Goal: Communication & Community: Connect with others

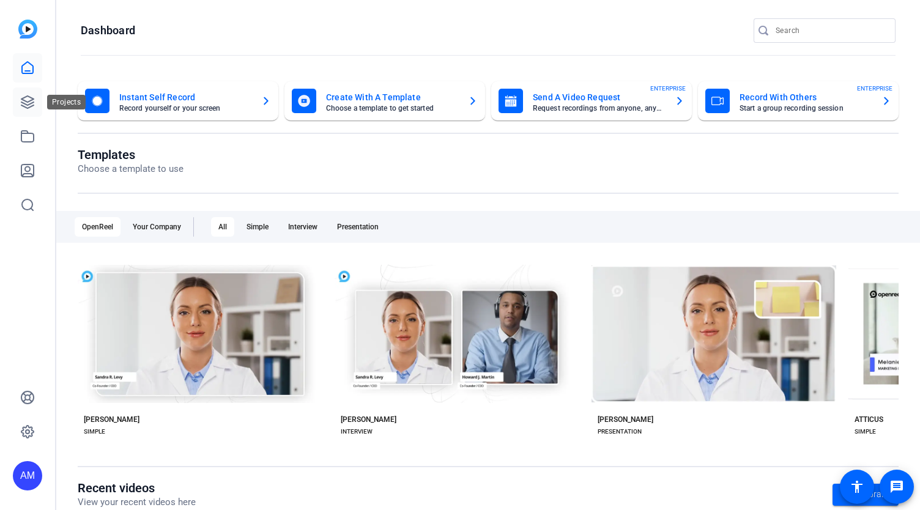
click at [19, 96] on link at bounding box center [27, 101] width 29 height 29
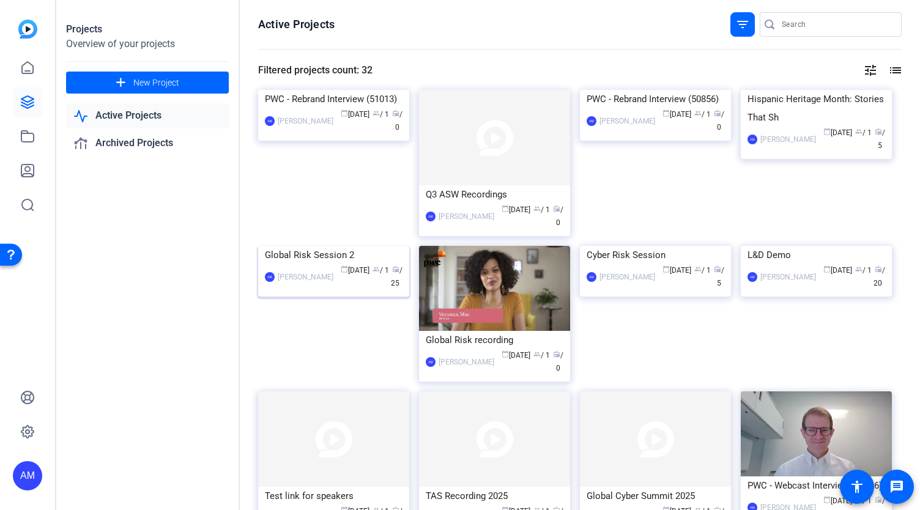
click at [401, 246] on img at bounding box center [333, 246] width 151 height 0
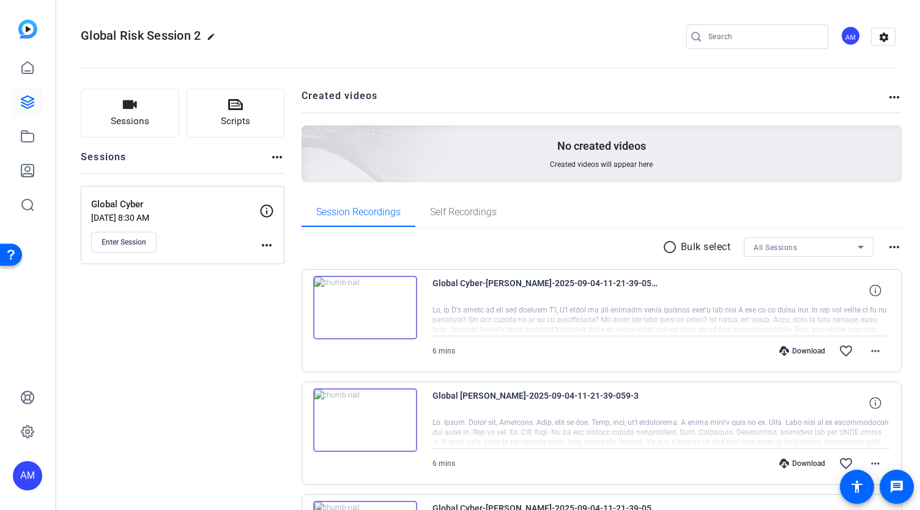
click at [893, 99] on mat-icon "more_horiz" at bounding box center [894, 97] width 15 height 15
click at [125, 244] on div at bounding box center [460, 255] width 920 height 510
click at [24, 99] on icon at bounding box center [27, 102] width 15 height 15
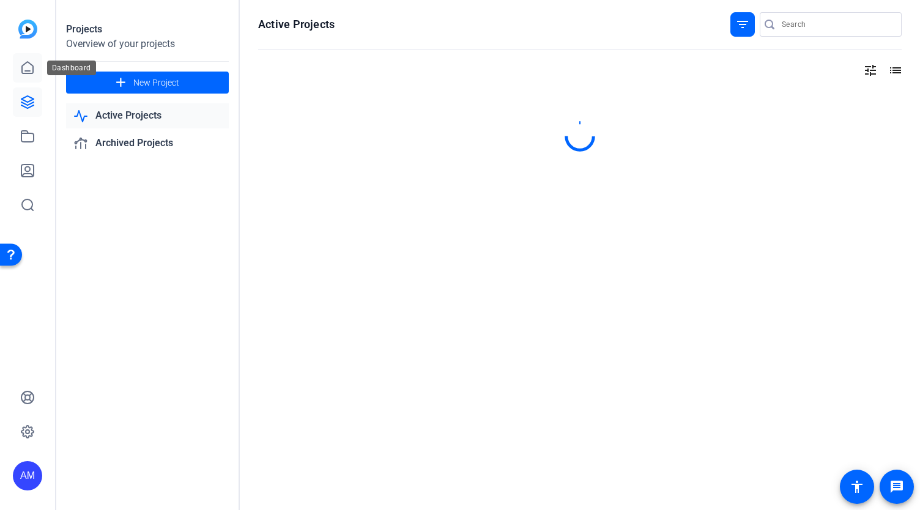
click at [28, 67] on icon at bounding box center [27, 68] width 15 height 15
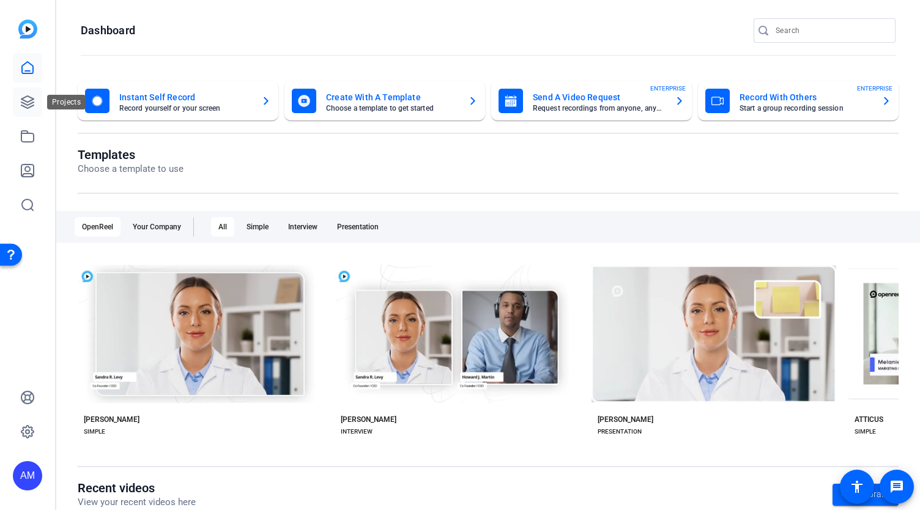
click at [23, 101] on icon at bounding box center [27, 102] width 15 height 15
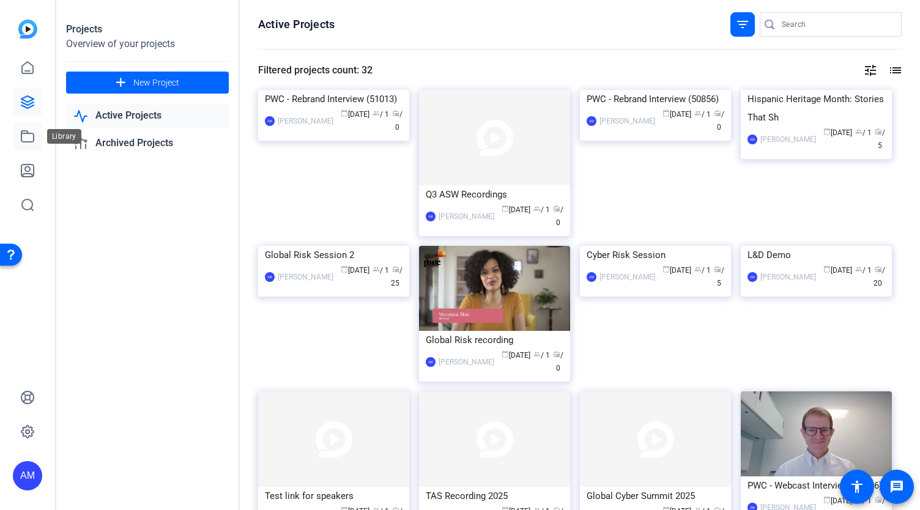
click at [27, 134] on icon at bounding box center [27, 136] width 15 height 15
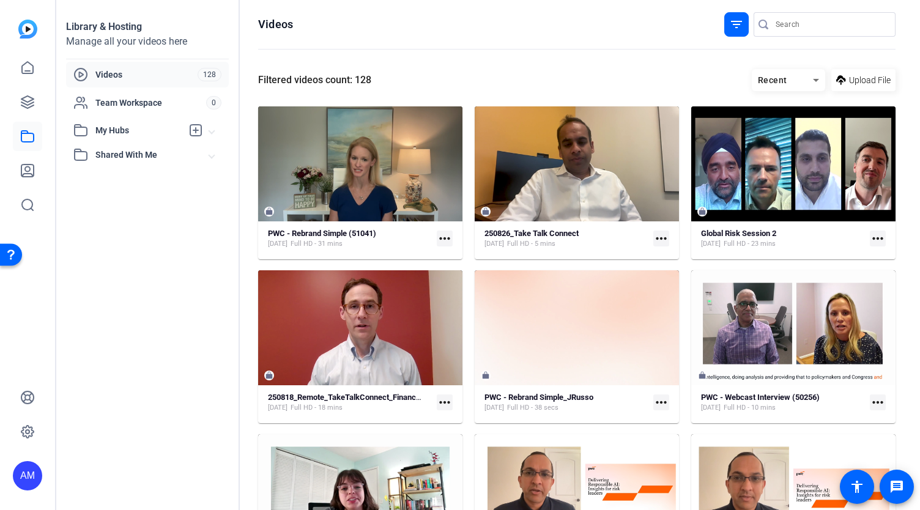
click at [136, 72] on span "Videos" at bounding box center [146, 75] width 102 height 12
click at [32, 64] on icon at bounding box center [27, 68] width 15 height 15
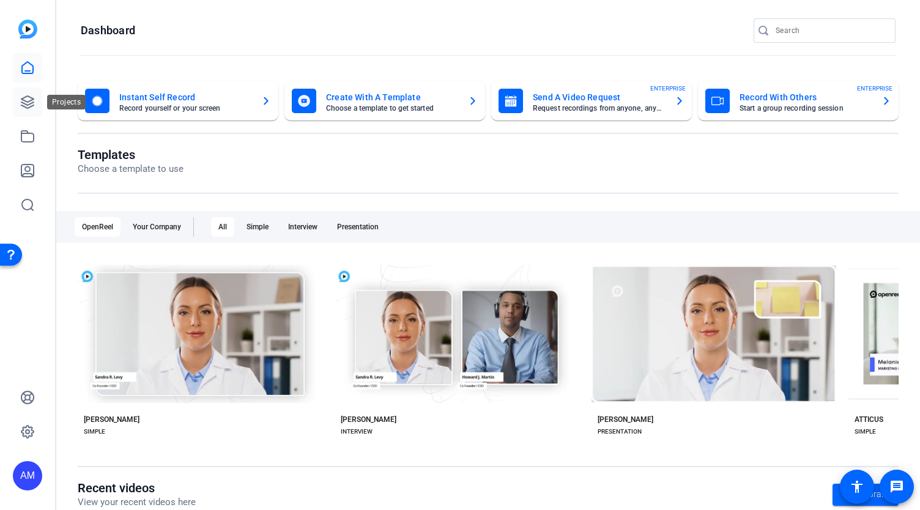
click at [23, 103] on icon at bounding box center [27, 102] width 12 height 12
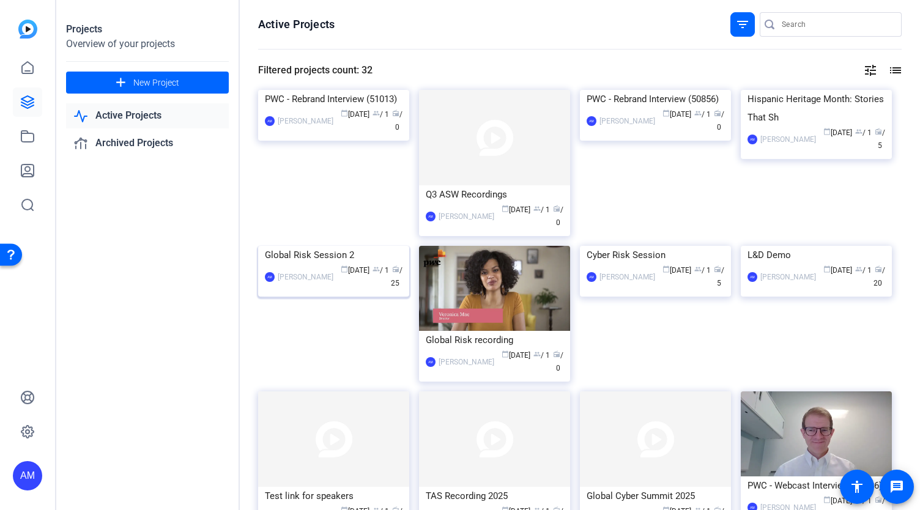
click at [373, 246] on img at bounding box center [333, 246] width 151 height 0
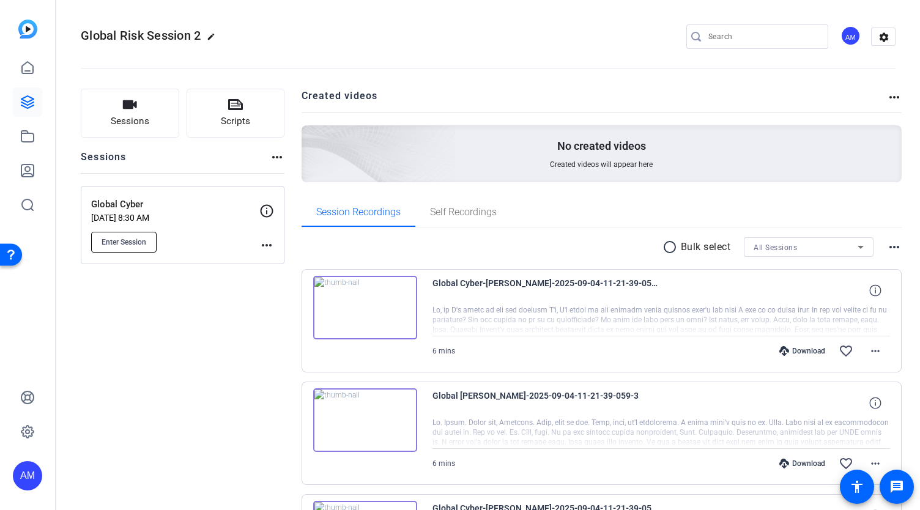
click at [138, 244] on span "Enter Session" at bounding box center [124, 242] width 45 height 10
click at [380, 314] on img at bounding box center [365, 308] width 104 height 64
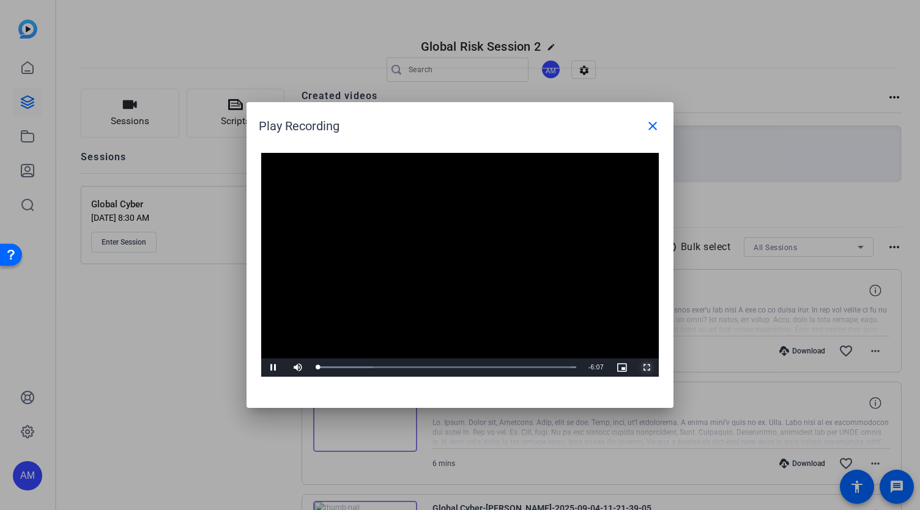
click at [646, 368] on span "Video Player" at bounding box center [646, 368] width 24 height 0
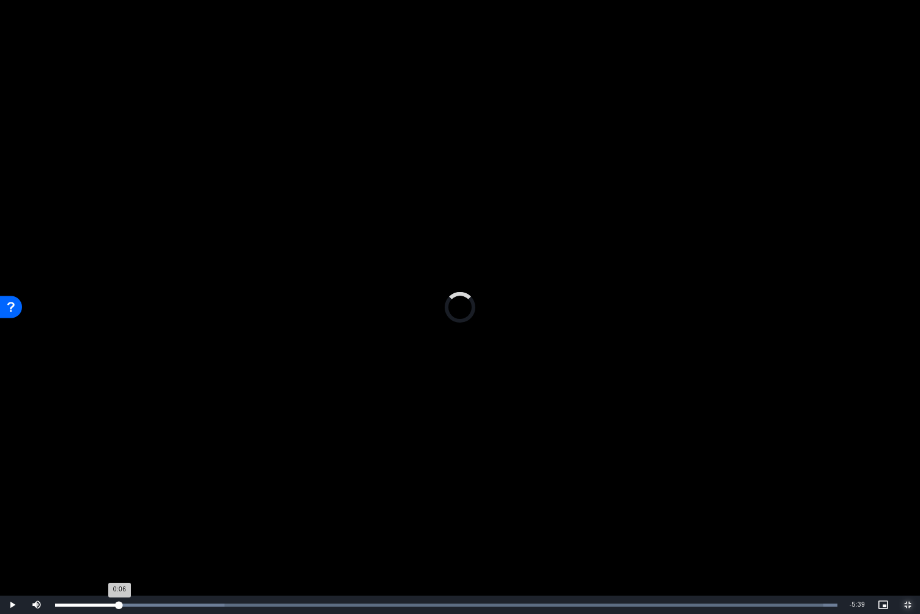
click at [127, 510] on div "Loaded : 100.00% 0:30 0:06" at bounding box center [446, 604] width 795 height 18
click at [152, 510] on div "Loaded : 100.00% 0:45 0:45" at bounding box center [446, 604] width 782 height 3
click at [177, 510] on div "Loaded : 100.00% 0:57 0:51" at bounding box center [446, 604] width 795 height 18
click at [482, 510] on div "Loaded : 100.00% 3:20 0:59" at bounding box center [446, 604] width 782 height 3
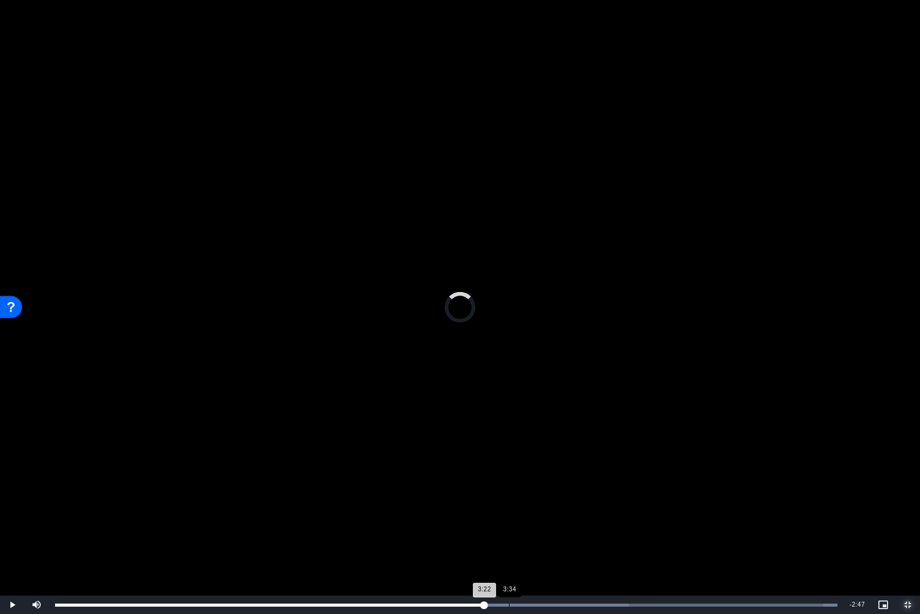
click at [509, 510] on div "Loaded : 100.00% 3:34 3:22" at bounding box center [446, 604] width 782 height 3
click at [524, 510] on div "Loaded : 100.00% 3:37 3:34" at bounding box center [446, 604] width 782 height 3
click at [536, 510] on div "Loaded : 100.00% 3:46 3:47" at bounding box center [446, 604] width 795 height 18
click at [563, 510] on div "Loaded : 100.00% 3:55 3:47" at bounding box center [446, 604] width 795 height 18
click at [596, 510] on div "Loaded : 100.00% 4:15 4:15" at bounding box center [446, 604] width 795 height 18
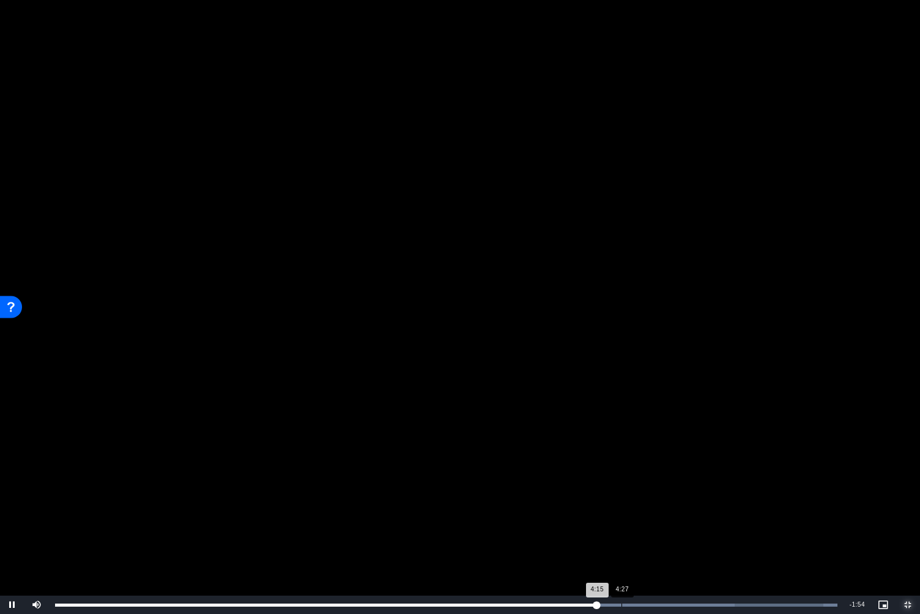
click at [621, 510] on div "Loaded : 100.00% 4:27 4:15" at bounding box center [446, 604] width 782 height 3
click at [650, 510] on div "Progress Bar" at bounding box center [639, 604] width 395 height 3
click at [675, 510] on div "Loaded : 100.00% 4:48 4:41" at bounding box center [446, 604] width 782 height 3
click at [687, 510] on div "4:58" at bounding box center [687, 604] width 1 height 3
click at [722, 510] on div "Loaded : 100.00% 5:14 4:58" at bounding box center [446, 604] width 795 height 18
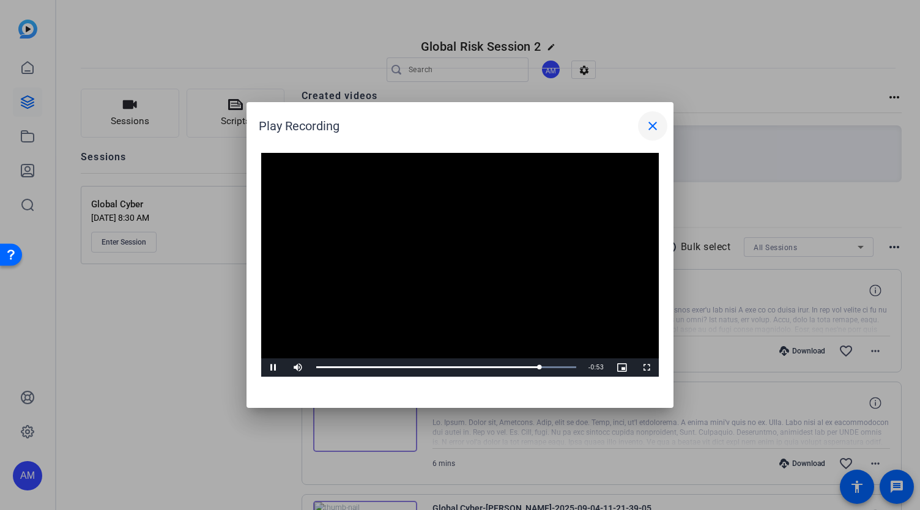
click at [655, 124] on mat-icon "close" at bounding box center [652, 126] width 15 height 15
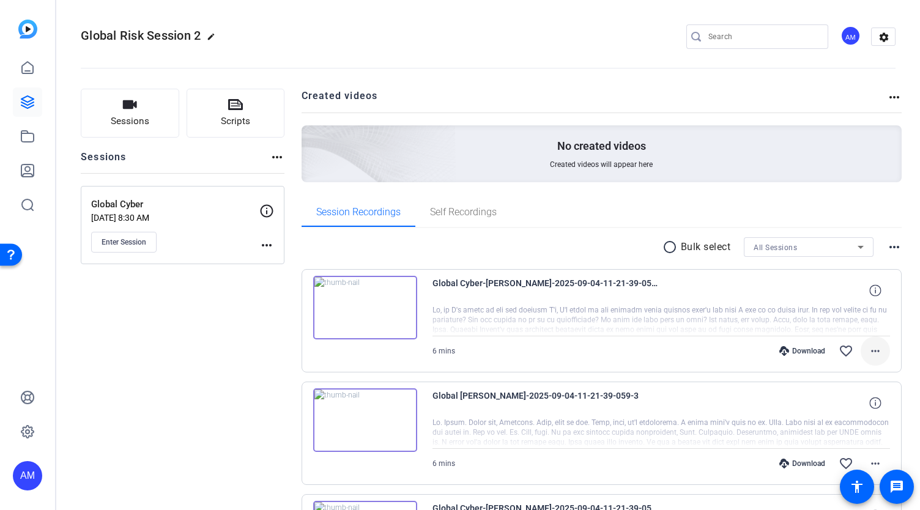
click at [869, 352] on mat-icon "more_horiz" at bounding box center [875, 351] width 15 height 15
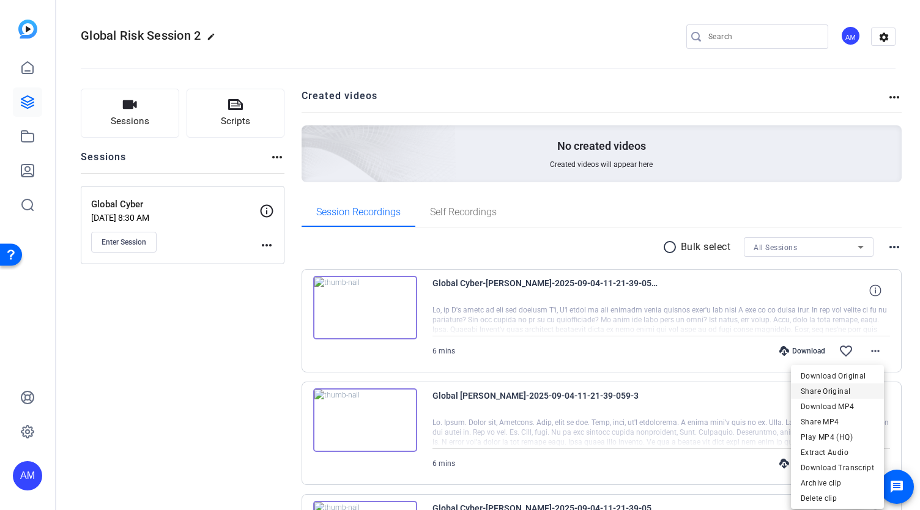
click at [845, 390] on span "Share Original" at bounding box center [837, 391] width 73 height 15
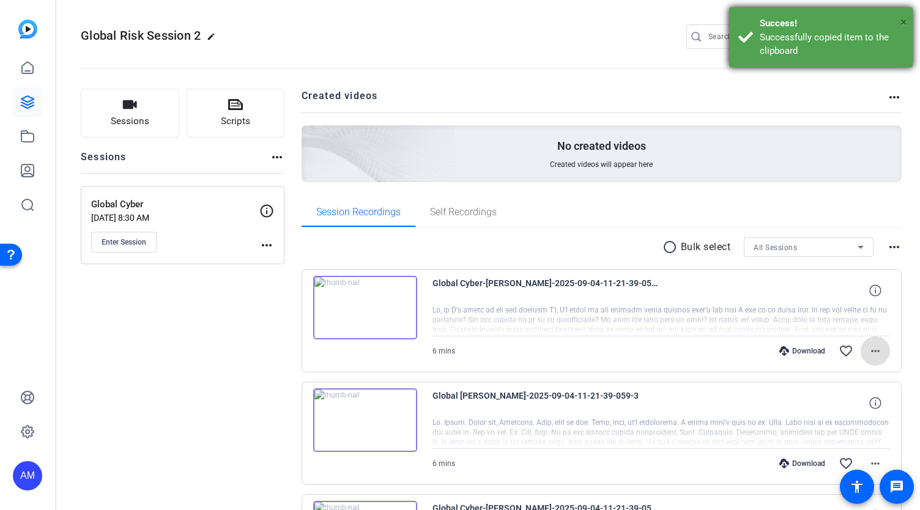
click at [905, 22] on span "×" at bounding box center [903, 22] width 7 height 15
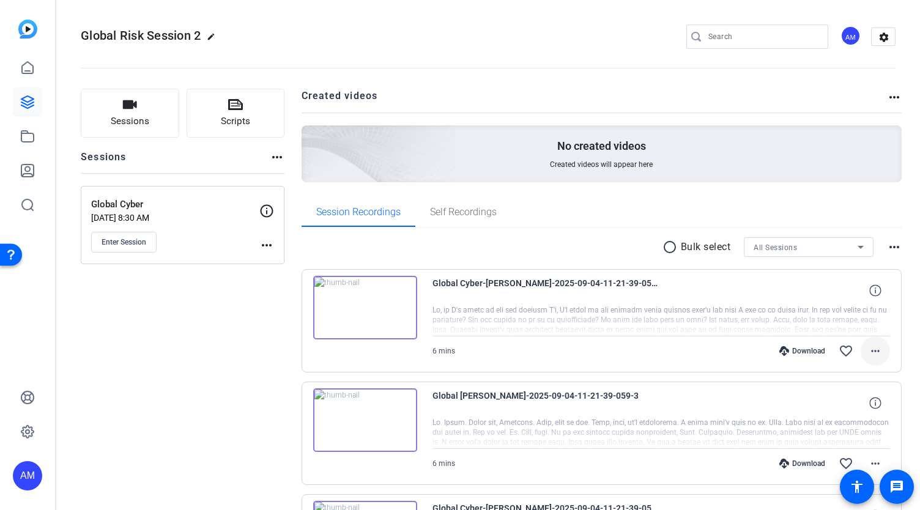
click at [869, 346] on mat-icon "more_horiz" at bounding box center [875, 351] width 15 height 15
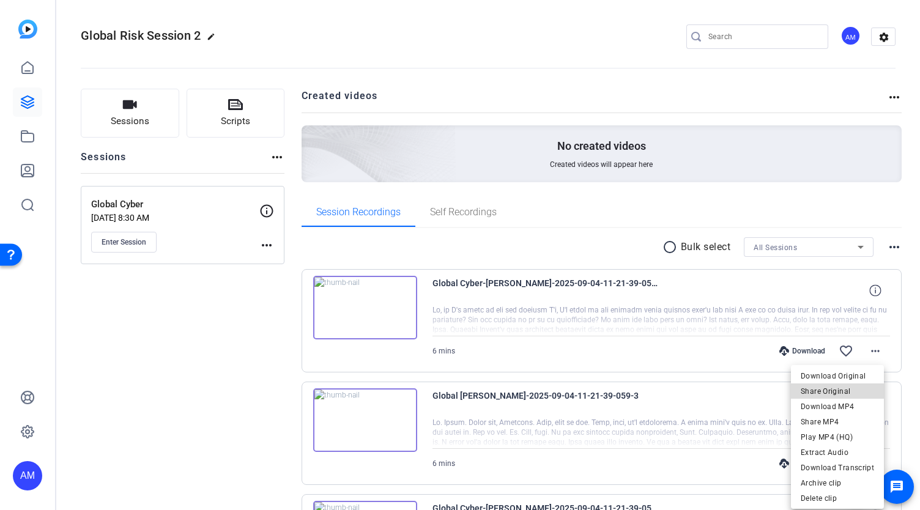
click at [842, 386] on span "Share Original" at bounding box center [837, 391] width 73 height 15
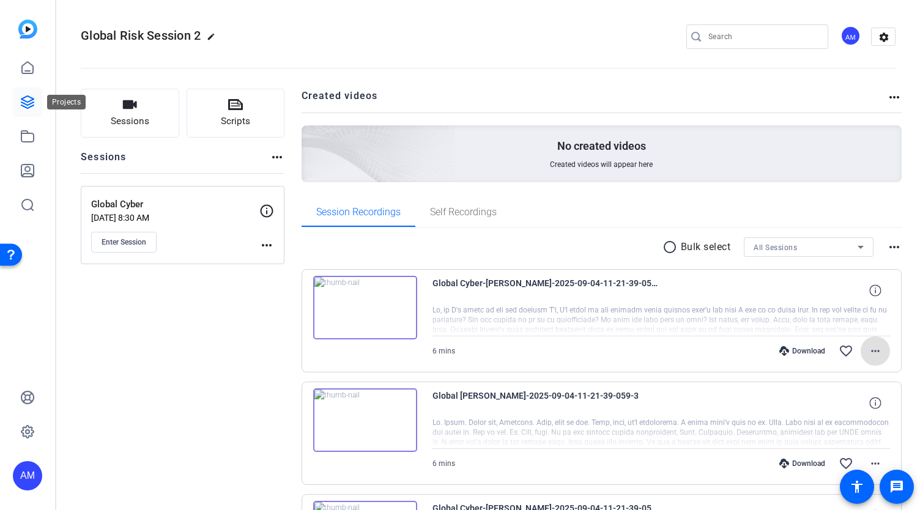
click at [26, 103] on icon at bounding box center [27, 102] width 15 height 15
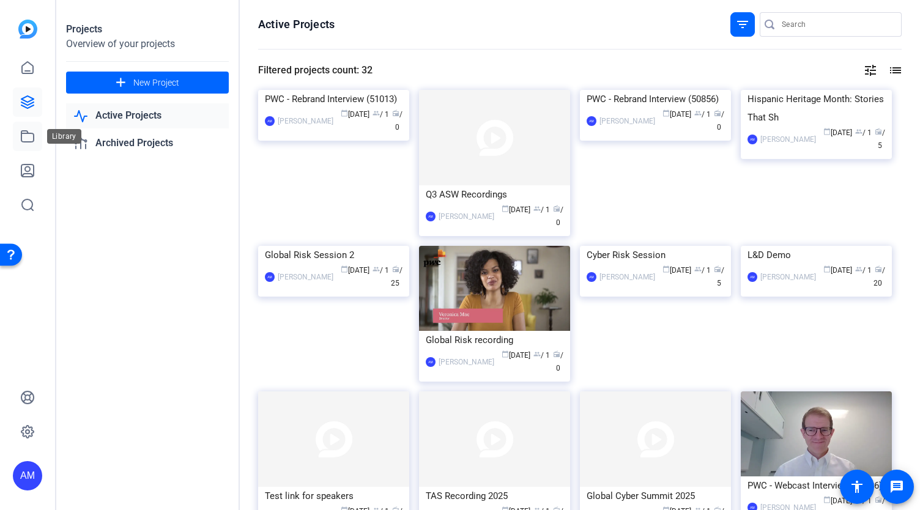
click at [21, 136] on icon at bounding box center [27, 136] width 12 height 11
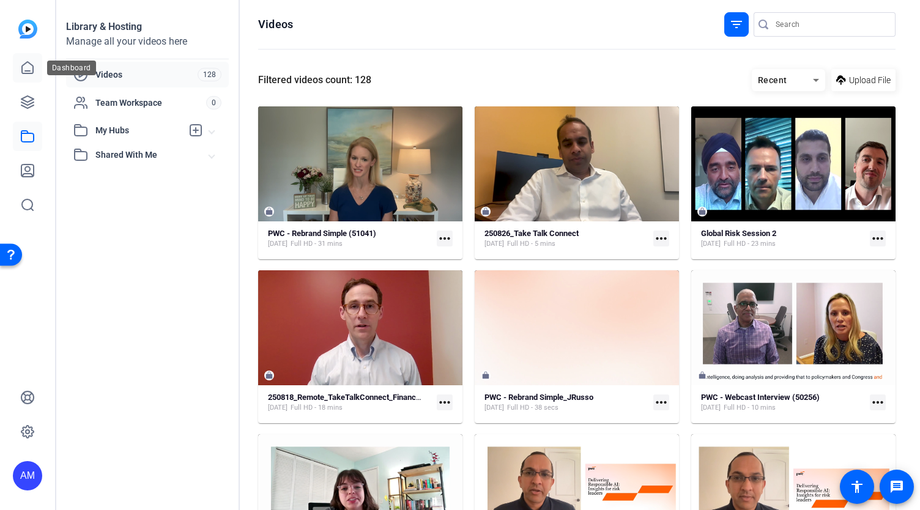
click at [28, 65] on icon at bounding box center [27, 68] width 15 height 15
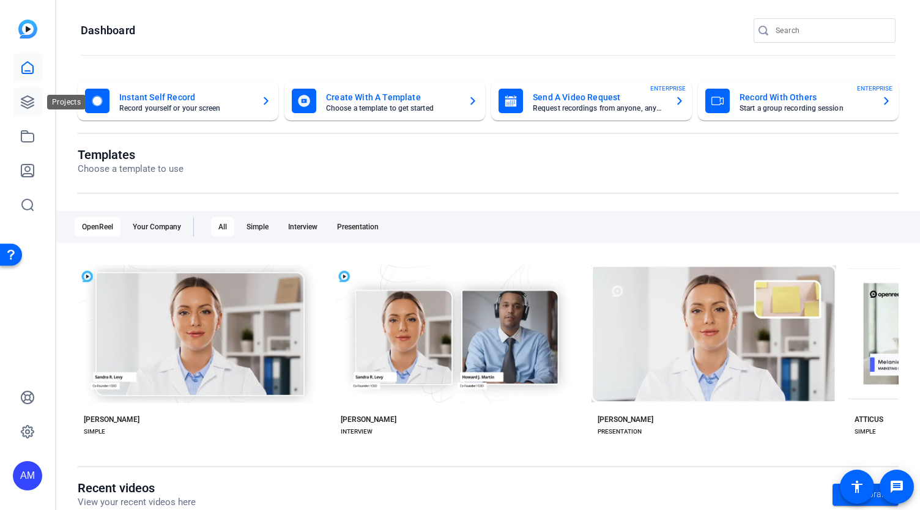
click at [29, 98] on icon at bounding box center [27, 102] width 15 height 15
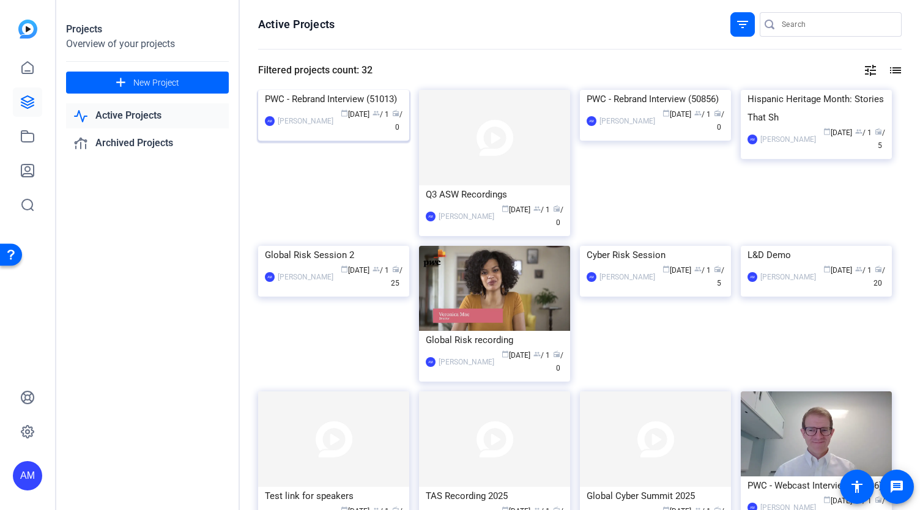
click at [345, 90] on img at bounding box center [333, 90] width 151 height 0
click at [795, 90] on img at bounding box center [816, 90] width 151 height 0
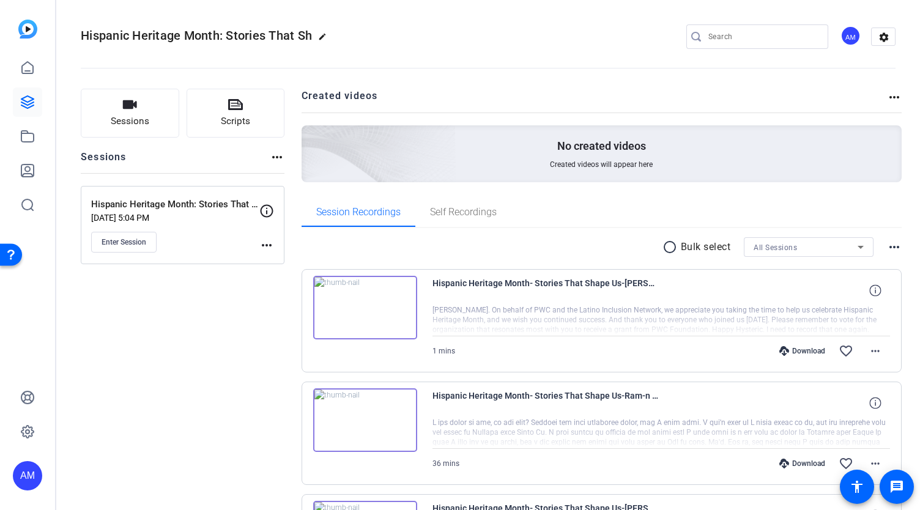
click at [378, 426] on img at bounding box center [365, 420] width 104 height 64
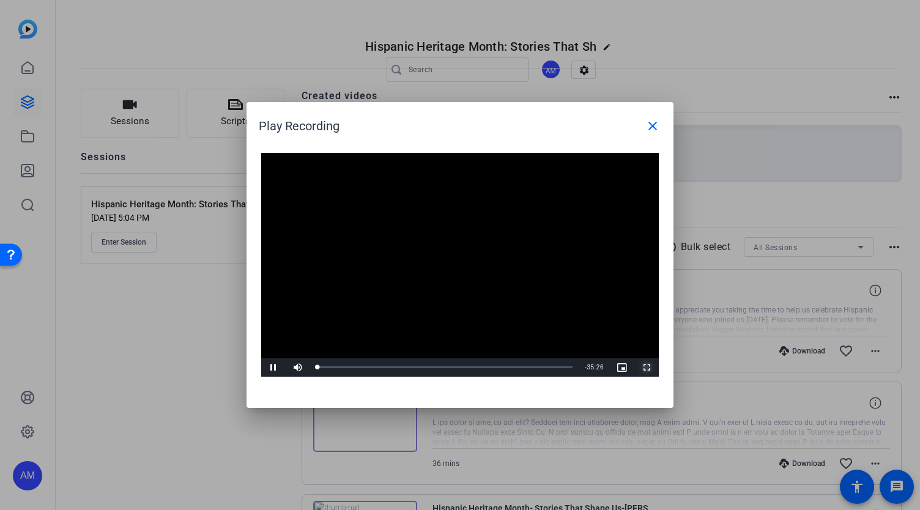
click at [648, 368] on span "Video Player" at bounding box center [646, 368] width 24 height 0
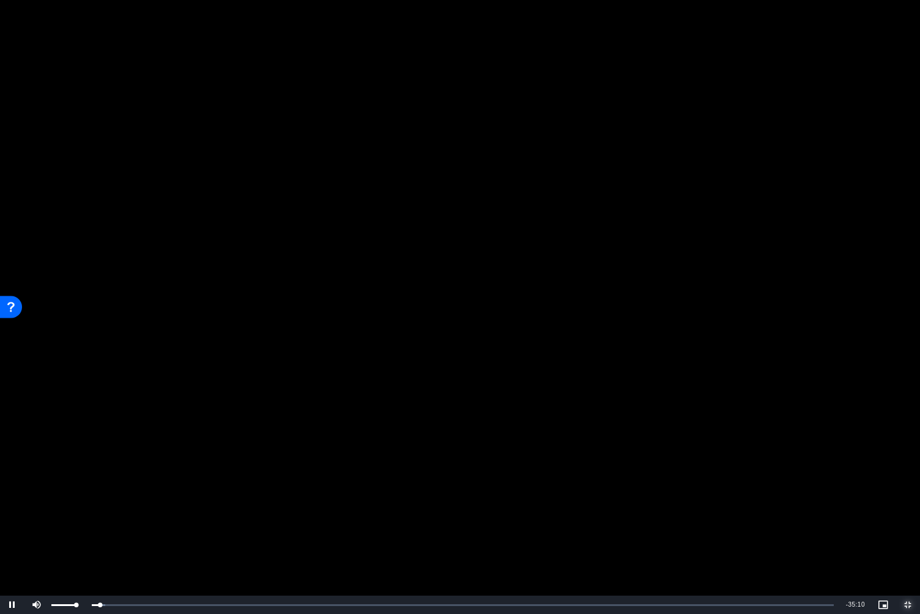
drag, startPoint x: 76, startPoint y: 604, endPoint x: 84, endPoint y: 604, distance: 8.0
click at [84, 510] on div "Mute 100%" at bounding box center [54, 604] width 61 height 18
click at [484, 510] on div "Loaded : 1.84% 19:34 00:28" at bounding box center [444, 604] width 791 height 18
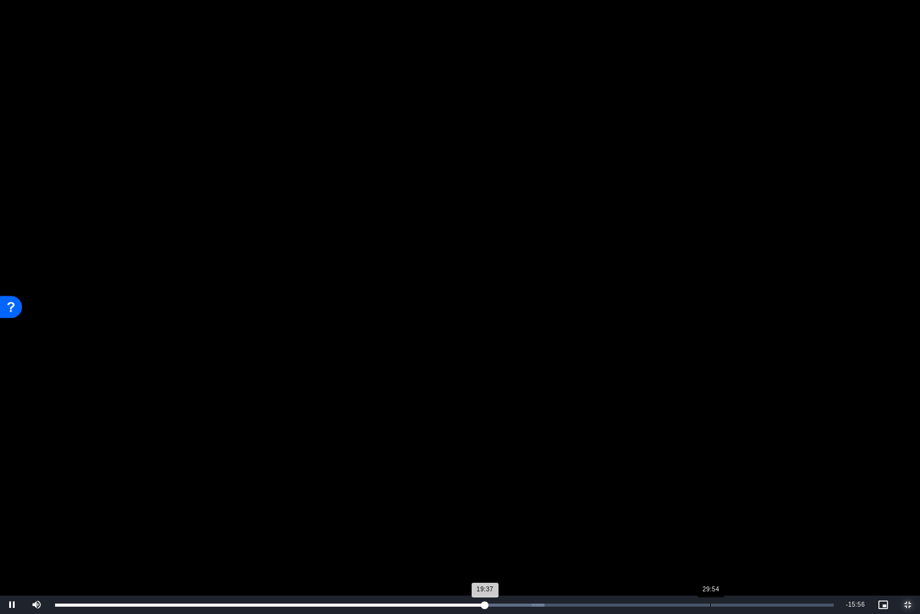
click at [710, 510] on div "Loaded : 62.84% 29:54 19:37" at bounding box center [444, 604] width 791 height 18
click at [762, 510] on div "32:06" at bounding box center [762, 604] width 1 height 3
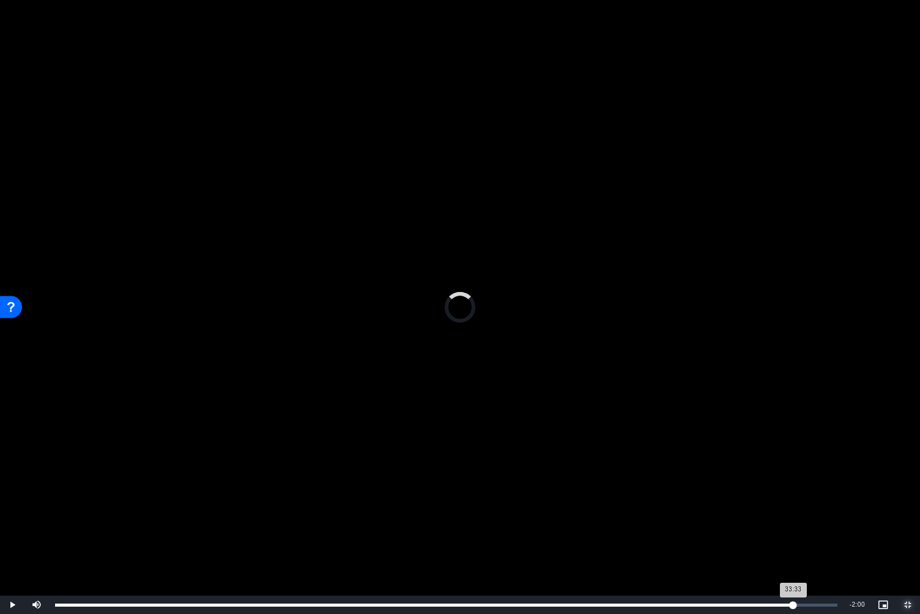
click at [793, 510] on div "Loaded : 92.29% 33:33 33:33" at bounding box center [446, 604] width 795 height 18
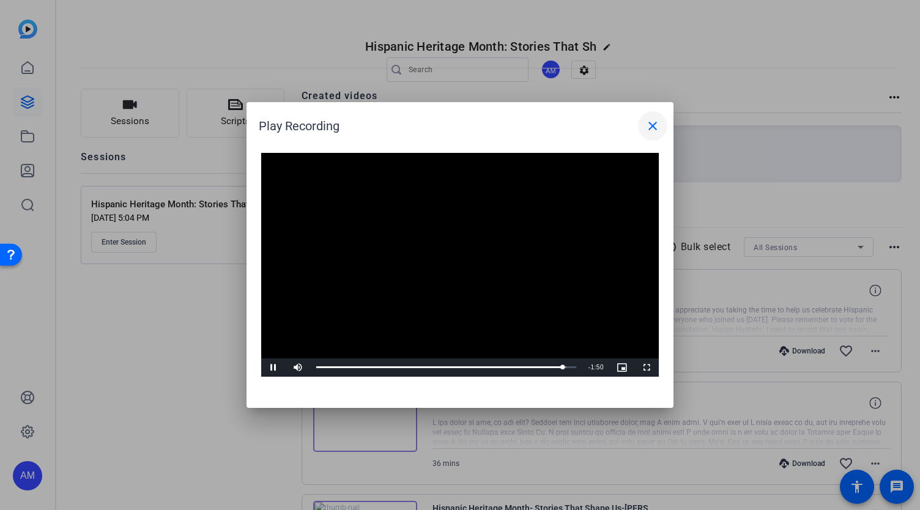
click at [656, 124] on mat-icon "close" at bounding box center [652, 126] width 15 height 15
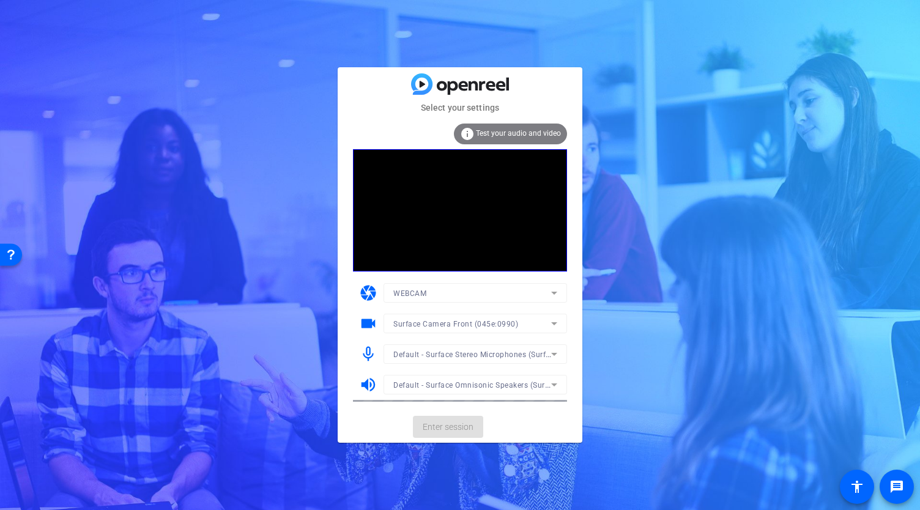
click at [453, 426] on mat-card-actions "Enter session" at bounding box center [460, 427] width 245 height 32
click at [448, 431] on span "Enter session" at bounding box center [448, 427] width 51 height 13
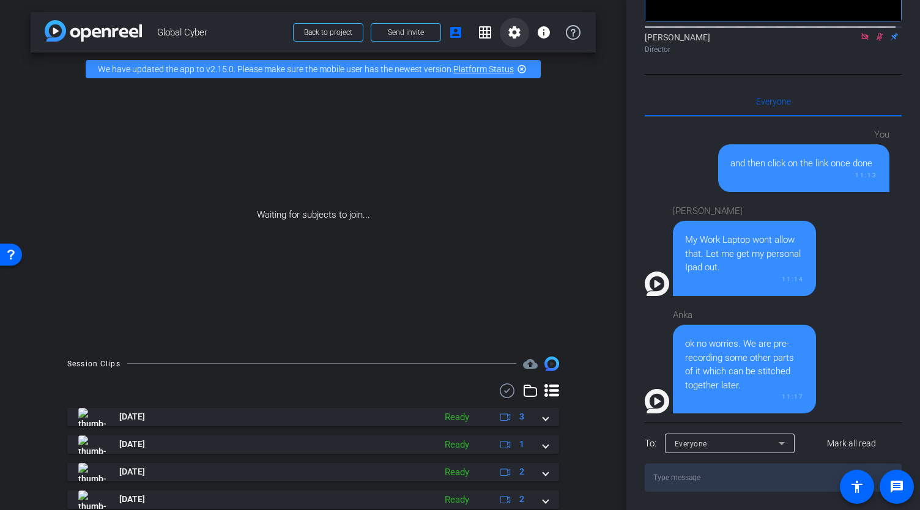
click at [507, 37] on mat-icon "settings" at bounding box center [514, 32] width 15 height 15
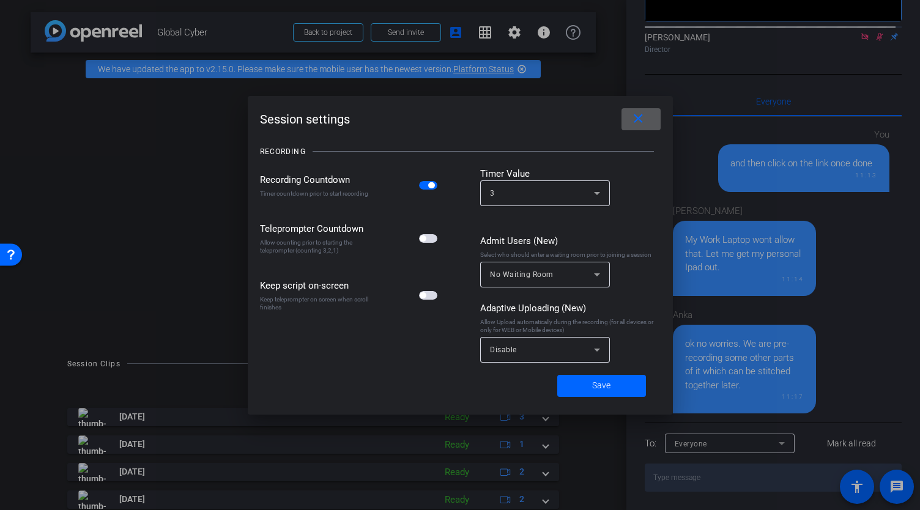
click at [604, 70] on div at bounding box center [460, 255] width 920 height 510
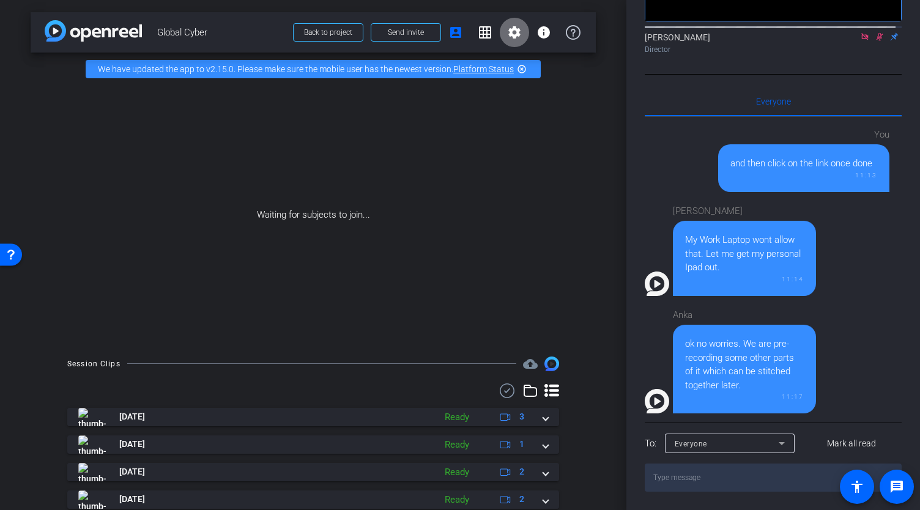
click at [512, 38] on mat-icon "settings" at bounding box center [514, 32] width 15 height 15
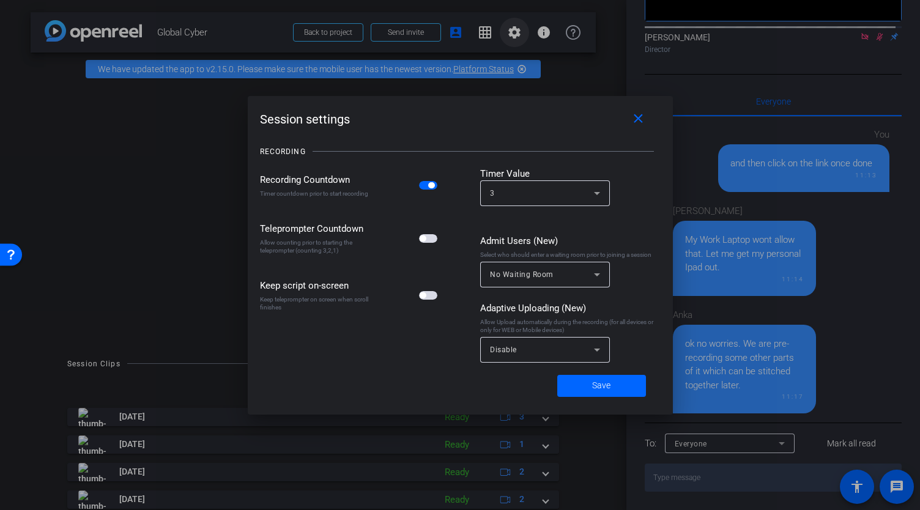
click at [512, 38] on div at bounding box center [460, 255] width 920 height 510
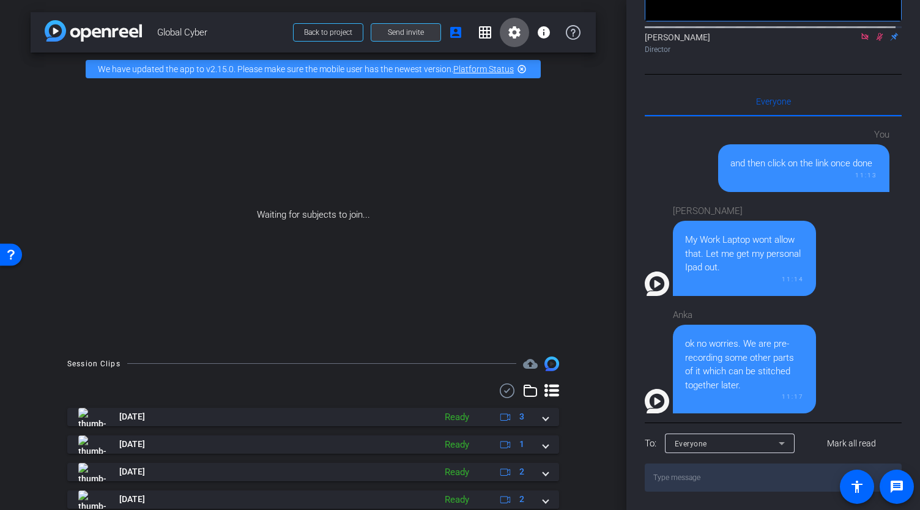
click at [415, 34] on span "Send invite" at bounding box center [406, 33] width 36 height 10
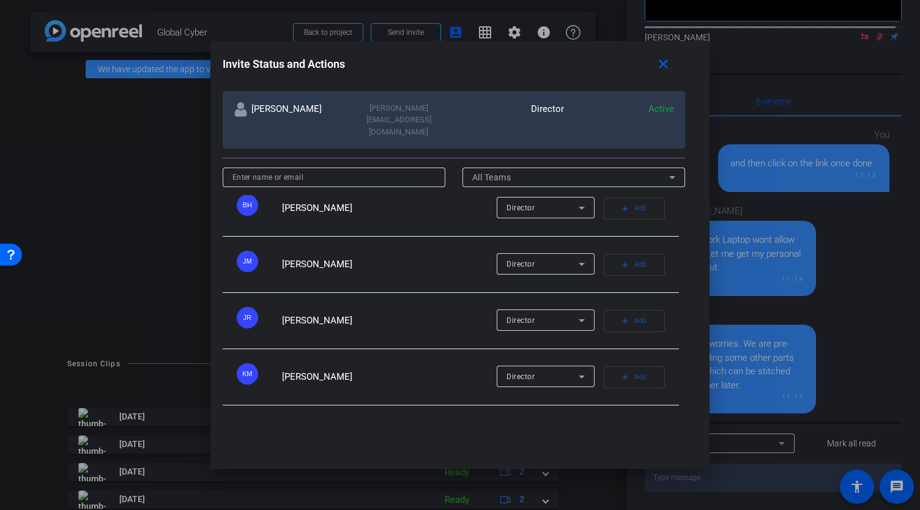
scroll to position [201, 0]
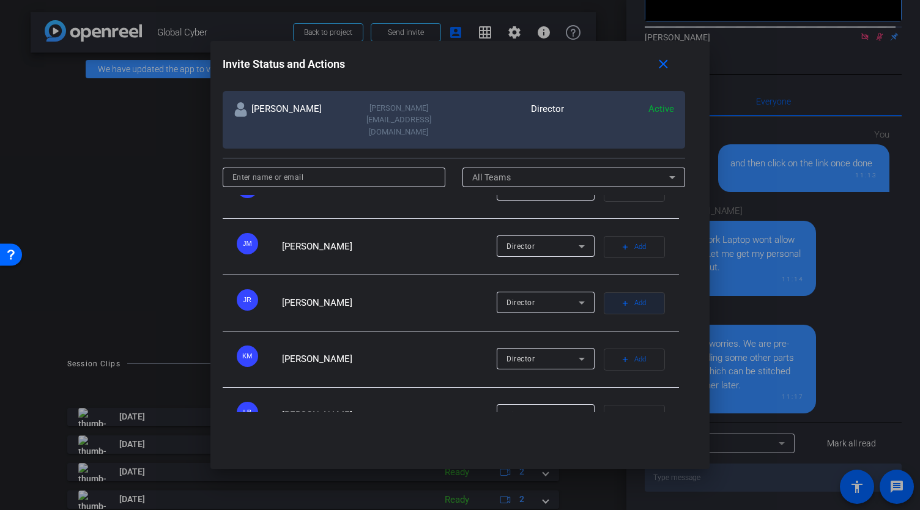
click at [621, 299] on mat-icon "add" at bounding box center [625, 303] width 9 height 9
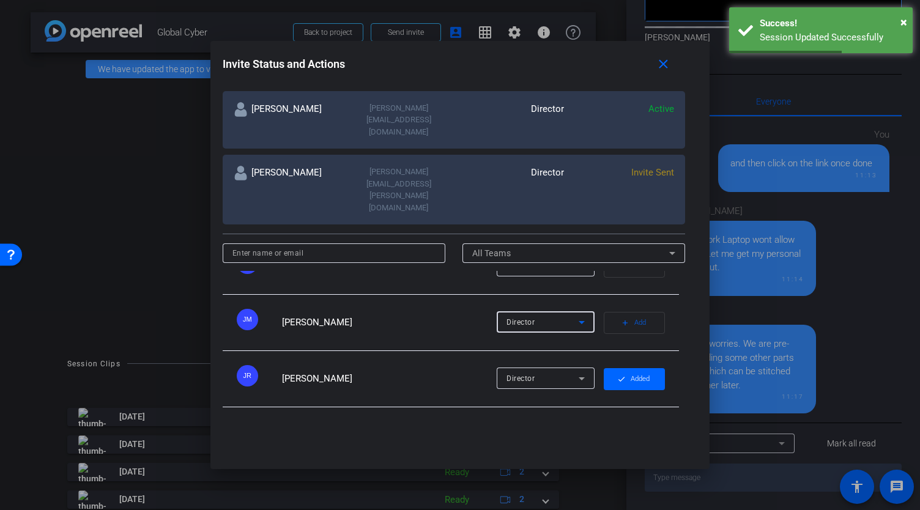
click at [579, 321] on icon at bounding box center [582, 322] width 6 height 3
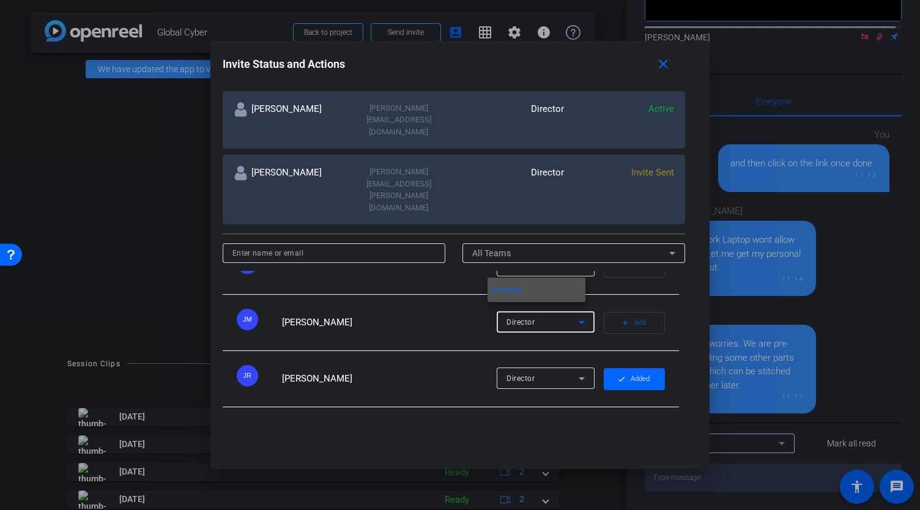
click at [668, 63] on div at bounding box center [460, 255] width 920 height 510
click at [668, 65] on mat-icon "close" at bounding box center [663, 64] width 15 height 15
